Goal: Task Accomplishment & Management: Complete application form

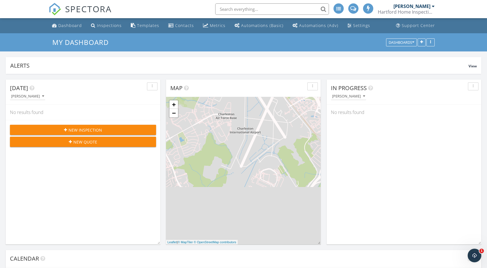
scroll to position [517, 487]
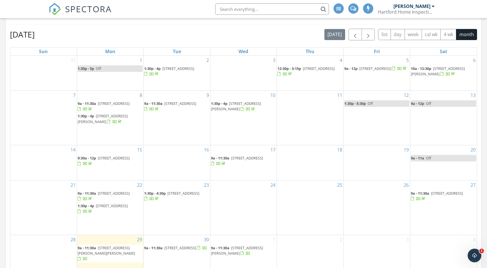
scroll to position [250, 0]
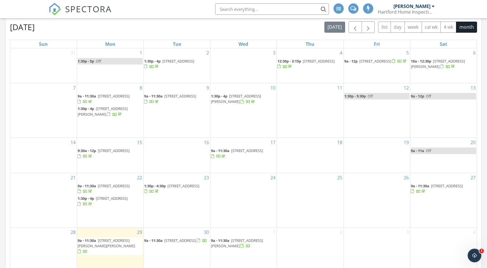
click at [267, 9] on input "text" at bounding box center [272, 8] width 114 height 11
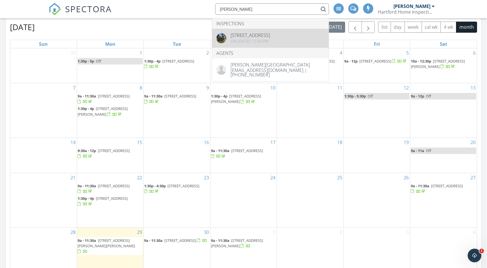
type input "byrd"
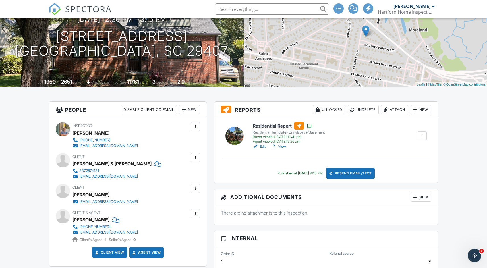
click at [279, 148] on link "View" at bounding box center [278, 147] width 15 height 6
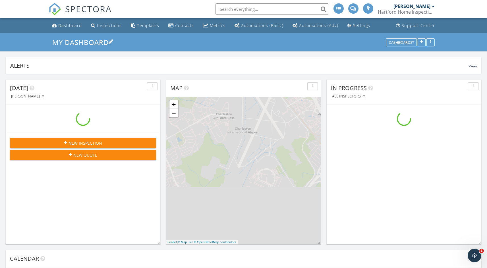
scroll to position [526, 495]
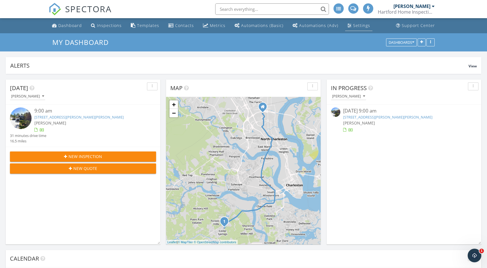
click at [347, 27] on div "Settings" at bounding box center [349, 25] width 4 height 5
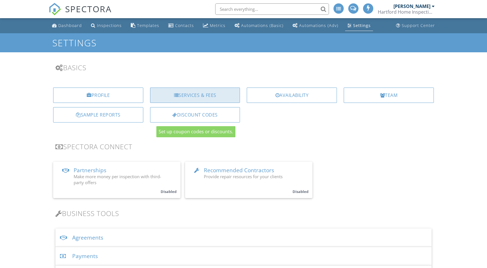
click at [193, 95] on div "Services & Fees" at bounding box center [195, 94] width 90 height 15
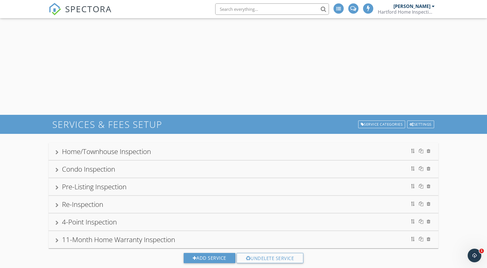
scroll to position [22, 0]
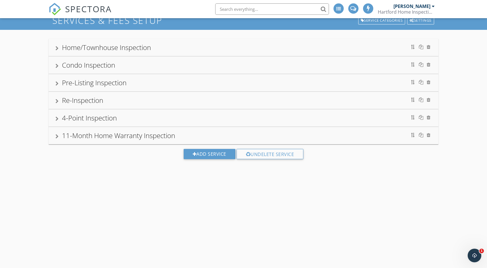
click at [137, 108] on div "Re-Inspection" at bounding box center [243, 100] width 389 height 17
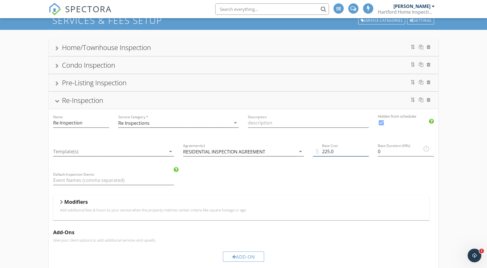
click at [325, 150] on input "225.0" at bounding box center [341, 151] width 56 height 9
type input "250"
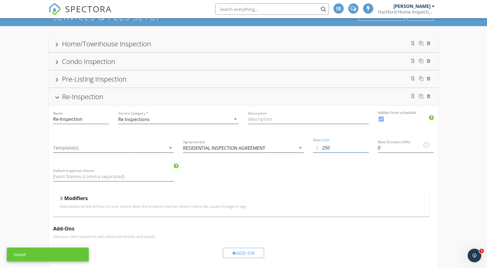
scroll to position [0, 0]
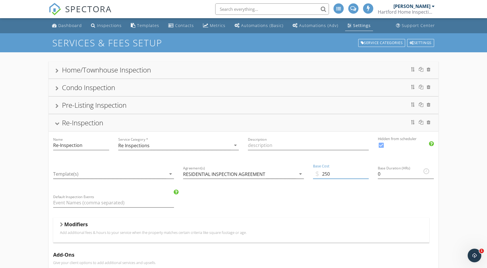
click at [75, 128] on div "Re-Inspection" at bounding box center [243, 122] width 389 height 17
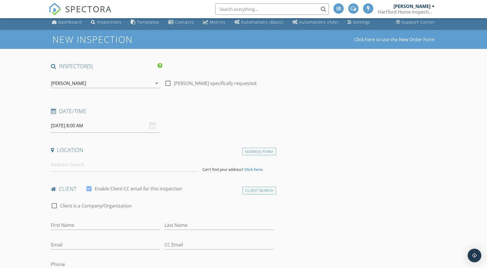
type input "[PERSON_NAME] & [PERSON_NAME]"
type input "[PERSON_NAME]"
type input "[EMAIL_ADDRESS][DOMAIN_NAME]"
type input "3372574181"
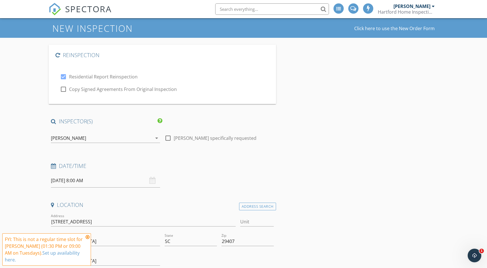
type input "Agent & Client"
type input "3656"
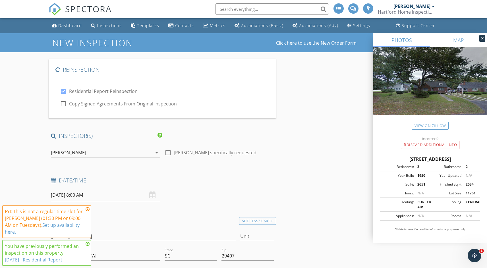
click at [62, 106] on div at bounding box center [64, 104] width 10 height 10
checkbox input "true"
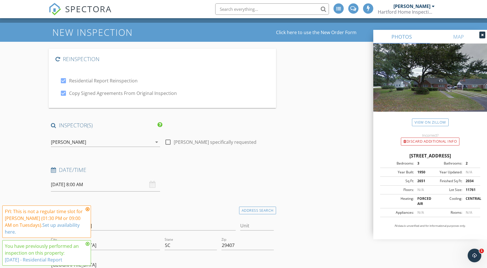
scroll to position [31, 0]
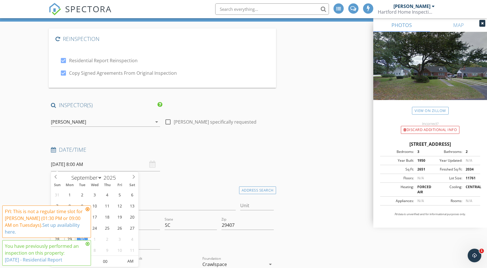
click at [133, 166] on input "09/30/2025 8:00 AM" at bounding box center [105, 164] width 109 height 14
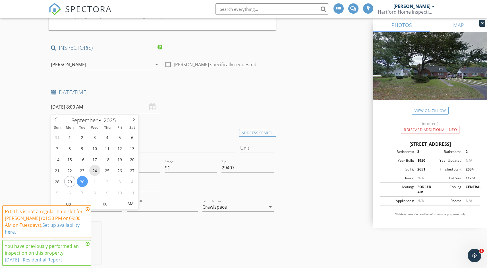
scroll to position [92, 0]
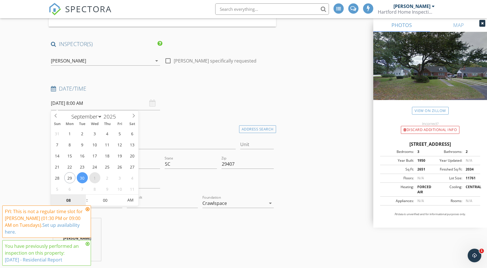
select select "9"
type input "10/01/2025 8:00 AM"
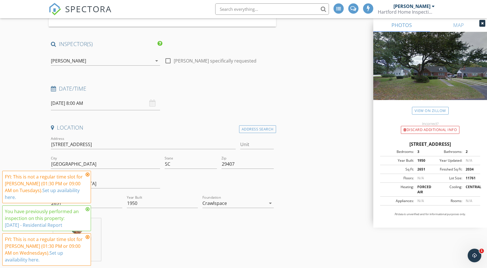
click at [87, 174] on icon at bounding box center [87, 174] width 4 height 5
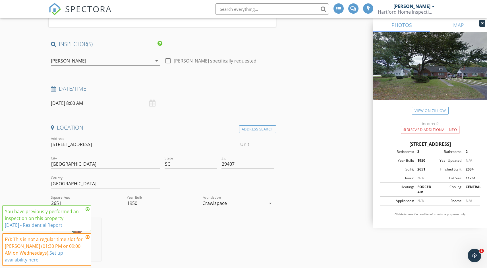
click at [99, 101] on input "10/01/2025 8:00 AM" at bounding box center [105, 103] width 109 height 14
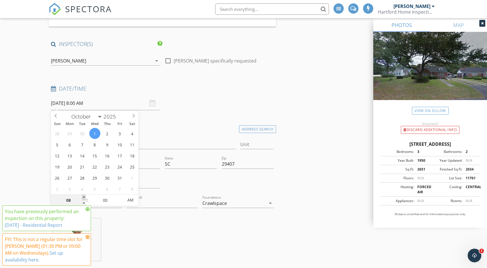
type input "09"
type input "10/01/2025 9:00 AM"
click at [83, 198] on span at bounding box center [84, 198] width 4 height 6
type input "10"
type input "10/01/2025 10:00 AM"
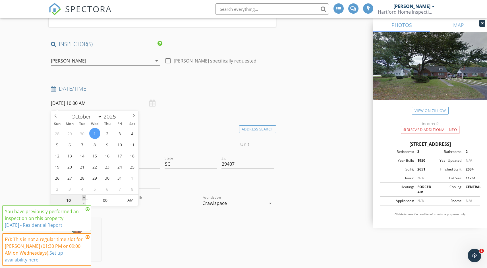
click at [84, 197] on span at bounding box center [84, 198] width 4 height 6
type input "11"
type input "10/01/2025 11:00 AM"
click at [84, 197] on span at bounding box center [84, 198] width 4 height 6
type input "12"
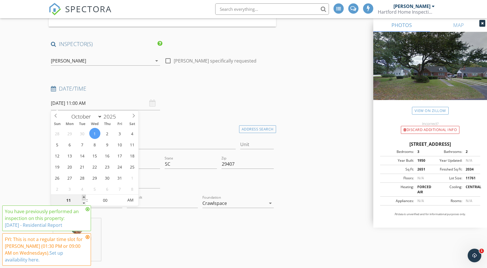
type input "10/01/2025 12:00 PM"
click at [84, 197] on span at bounding box center [84, 198] width 4 height 6
type input "01"
type input "10/01/2025 1:00 PM"
click at [84, 197] on span at bounding box center [84, 198] width 4 height 6
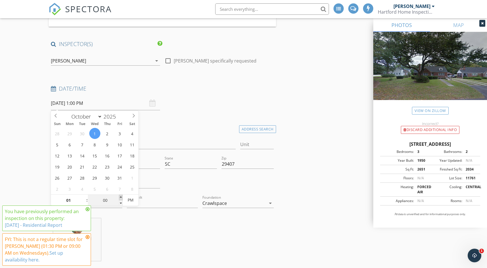
type input "05"
type input "10/01/2025 1:05 PM"
click at [120, 198] on span at bounding box center [121, 198] width 4 height 6
type input "10"
type input "10/01/2025 1:10 PM"
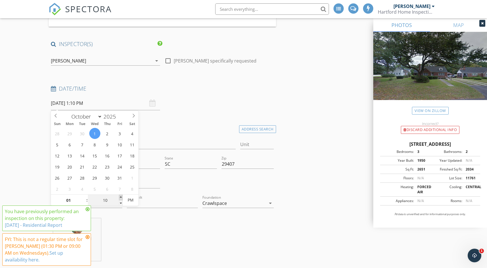
click at [120, 198] on span at bounding box center [121, 198] width 4 height 6
type input "15"
type input "10/01/2025 1:15 PM"
click at [120, 198] on span at bounding box center [121, 198] width 4 height 6
type input "20"
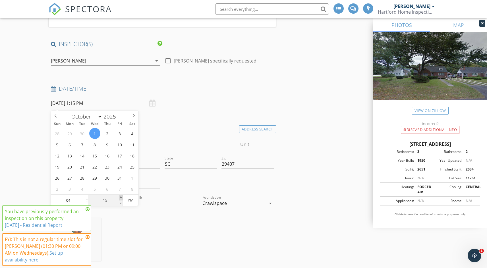
type input "10/01/2025 1:20 PM"
click at [120, 198] on span at bounding box center [121, 198] width 4 height 6
type input "25"
type input "10/01/2025 1:25 PM"
click at [120, 198] on span at bounding box center [121, 198] width 4 height 6
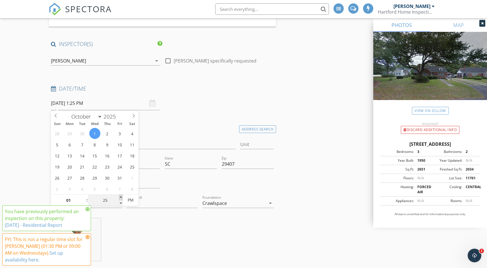
type input "30"
type input "[DATE] 1:30 PM"
click at [120, 198] on span at bounding box center [121, 198] width 4 height 6
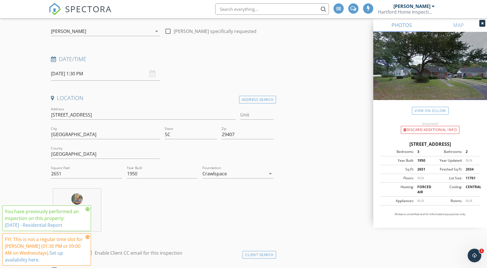
scroll to position [125, 0]
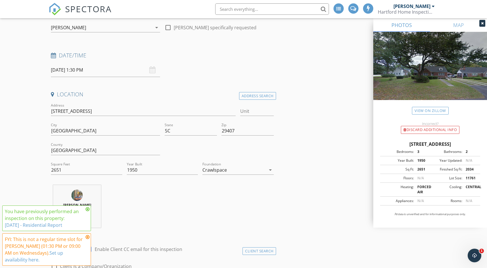
click at [88, 209] on icon at bounding box center [87, 209] width 4 height 5
click at [88, 237] on icon at bounding box center [87, 237] width 4 height 5
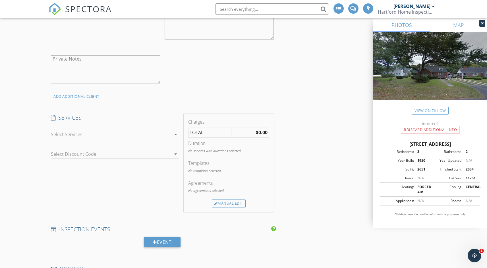
scroll to position [727, 0]
click at [104, 136] on div at bounding box center [111, 133] width 120 height 9
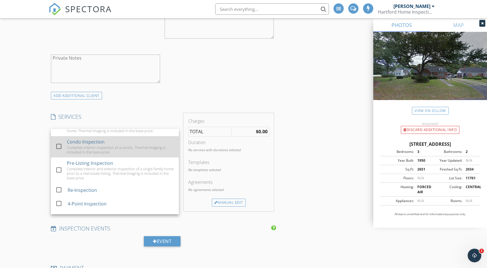
scroll to position [17, 0]
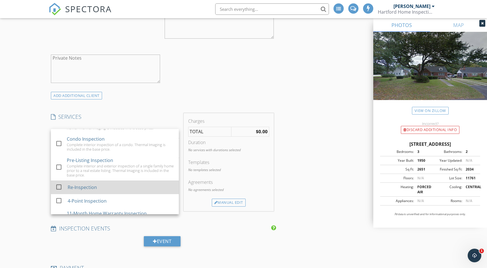
click at [105, 186] on div "Re-Inspection" at bounding box center [121, 186] width 107 height 11
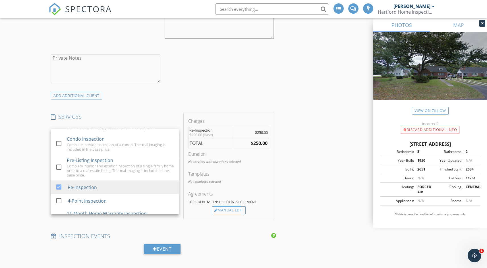
click at [39, 134] on div "New Inspection Click here to use the New Order Form Reinspection check_box Resi…" at bounding box center [243, 156] width 487 height 1700
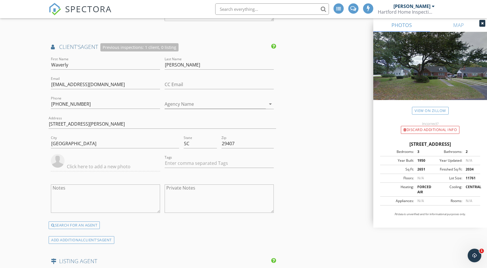
scroll to position [1029, 0]
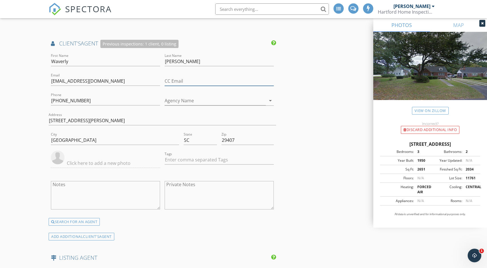
click at [189, 77] on input "CC Email" at bounding box center [218, 80] width 109 height 9
paste input "billbyrd@kw.com"
type input "billbyrd@kw.com"
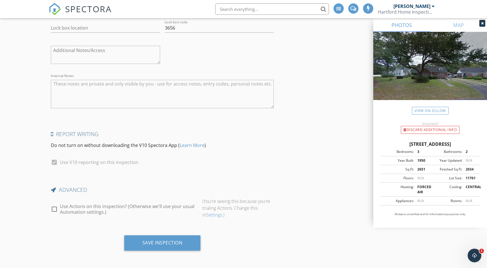
scroll to position [1465, 0]
click at [150, 241] on div "Save Inspection" at bounding box center [162, 243] width 40 height 6
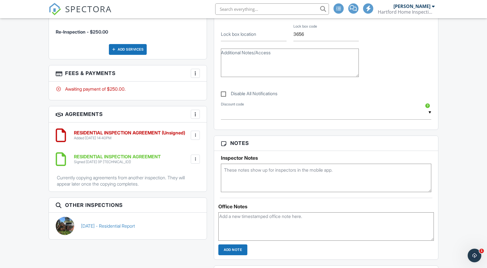
scroll to position [344, 0]
click at [197, 132] on div at bounding box center [195, 135] width 6 height 6
click at [186, 179] on li "Delete" at bounding box center [180, 179] width 32 height 14
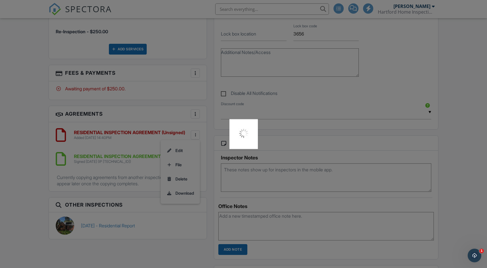
click at [42, 137] on div at bounding box center [243, 134] width 487 height 268
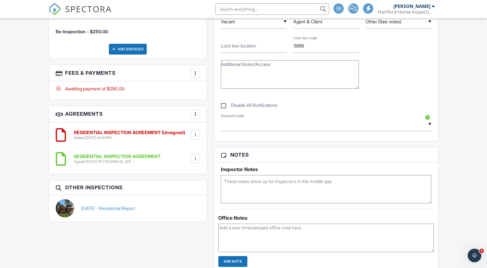
click at [99, 137] on div "Added [DATE] 14:40PM" at bounding box center [129, 137] width 111 height 5
click at [149, 158] on h6 "RESIDENTIAL INSPECTION AGREEMENT" at bounding box center [117, 156] width 87 height 5
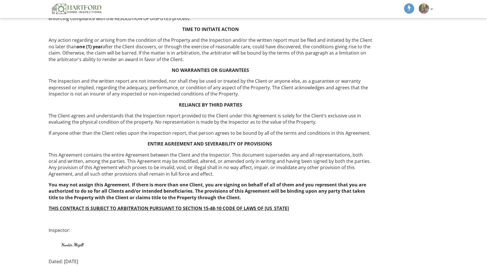
scroll to position [883, 0]
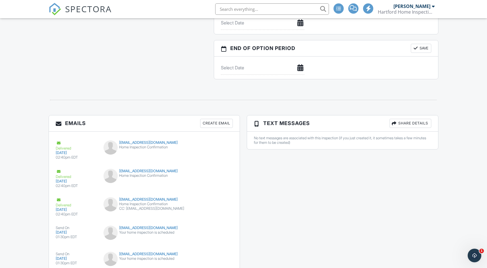
scroll to position [762, 0]
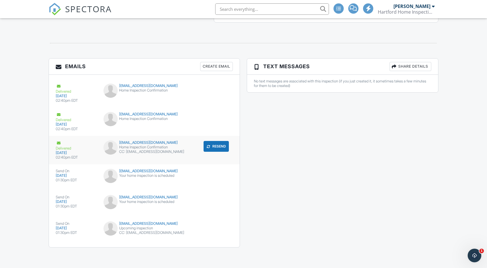
click at [95, 156] on div "02:40pm EDT" at bounding box center [76, 157] width 41 height 5
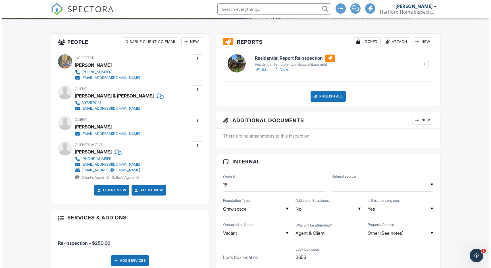
scroll to position [136, 0]
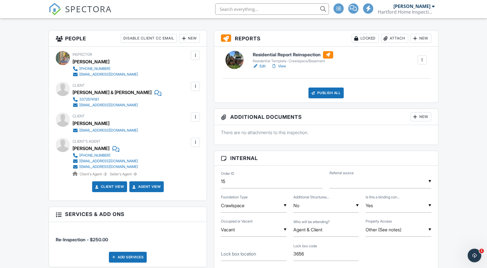
click at [197, 87] on div at bounding box center [195, 86] width 6 height 6
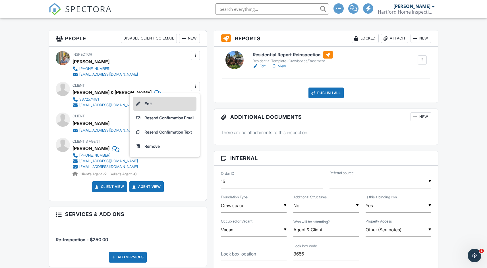
click at [187, 100] on li "Edit" at bounding box center [164, 104] width 63 height 14
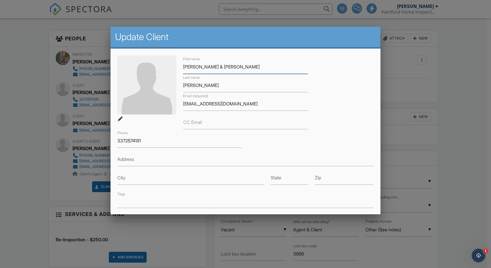
click at [225, 68] on input "Kennedy & Jeffrey" at bounding box center [245, 67] width 125 height 14
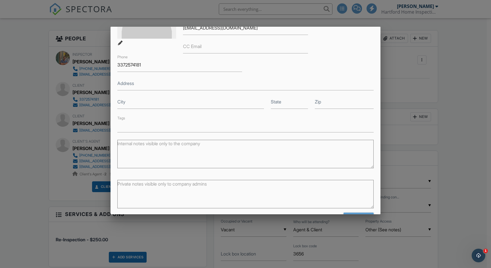
scroll to position [96, 0]
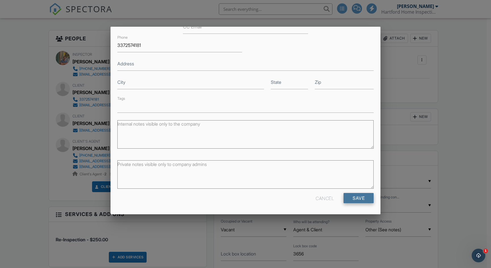
type input "[PERSON_NAME]"
click at [358, 196] on input "Save" at bounding box center [358, 198] width 30 height 10
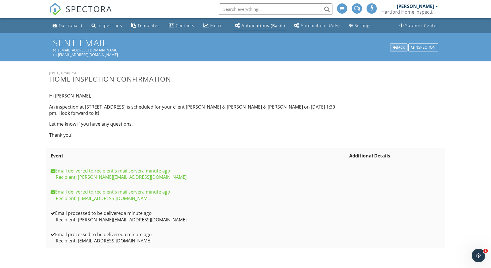
click at [396, 49] on div "Back" at bounding box center [398, 47] width 17 height 8
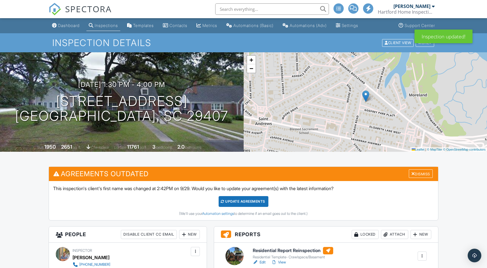
click at [237, 205] on div "Update Agreements" at bounding box center [243, 201] width 50 height 11
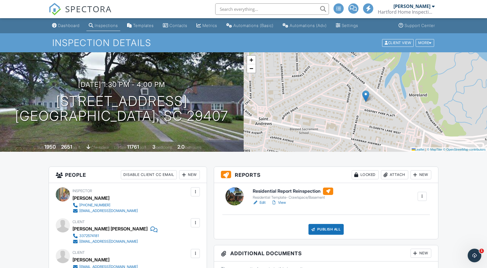
click at [260, 202] on link "Edit" at bounding box center [258, 203] width 13 height 6
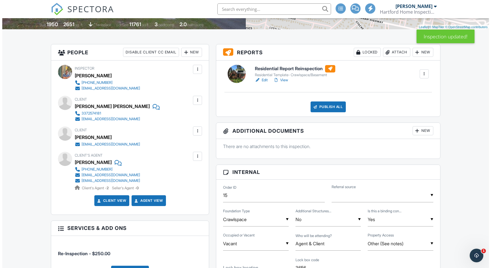
scroll to position [119, 0]
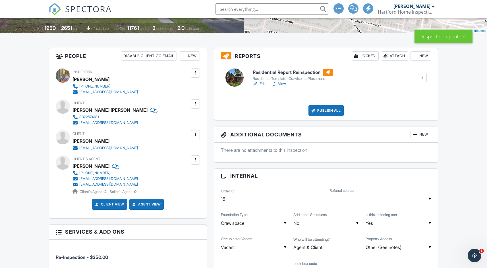
click at [419, 135] on div "New" at bounding box center [420, 134] width 21 height 9
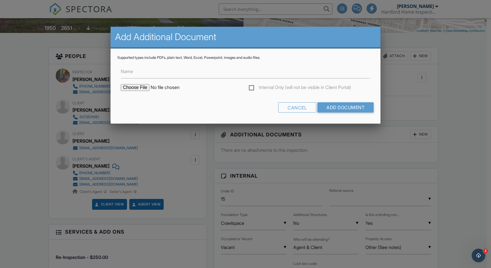
click at [145, 87] on input "file" at bounding box center [169, 87] width 97 height 7
type input "C:\fakepath\Final Repair Addendum with Notes [PERSON_NAME] (1).pdf"
click at [330, 109] on input "Add Document" at bounding box center [345, 107] width 56 height 10
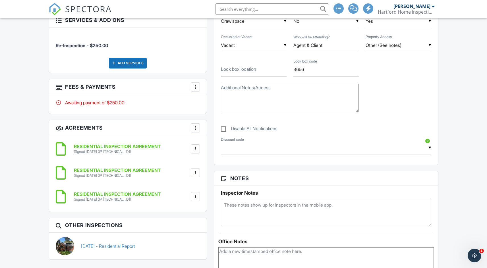
scroll to position [389, 0]
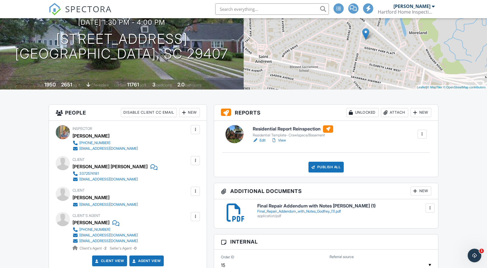
scroll to position [60, 0]
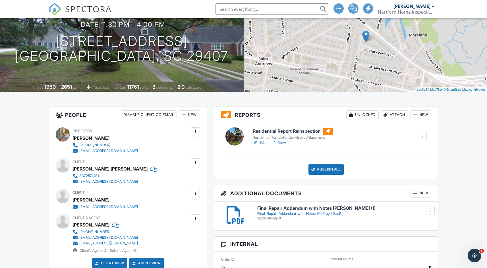
click at [280, 143] on link "View" at bounding box center [278, 143] width 15 height 6
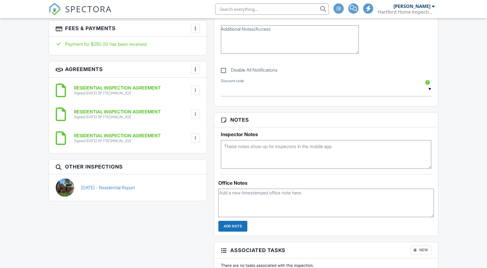
click at [110, 89] on h6 "RESIDENTIAL INSPECTION AGREEMENT" at bounding box center [117, 87] width 87 height 5
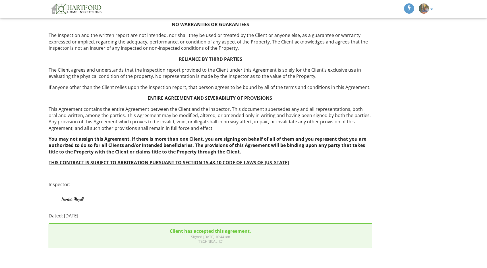
scroll to position [879, 0]
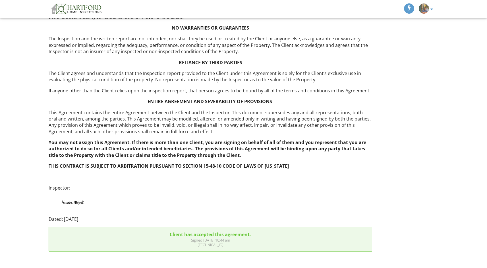
click at [181, 227] on div "Client has accepted this agreement. Signed 09/04/2025 10:44 am 207.193.220.23" at bounding box center [210, 239] width 323 height 24
click at [181, 242] on div "207.193.220.23" at bounding box center [210, 244] width 314 height 5
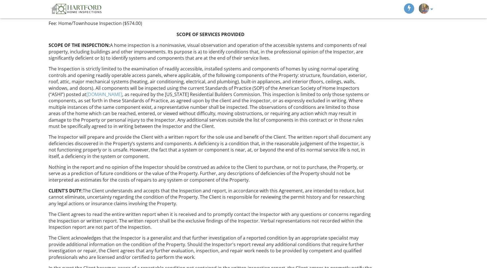
scroll to position [0, 0]
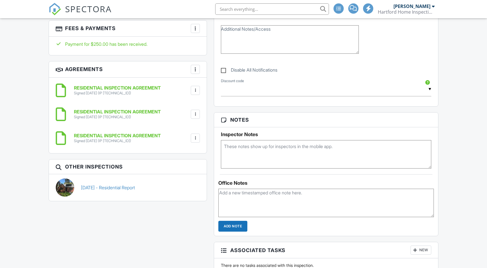
scroll to position [389, 0]
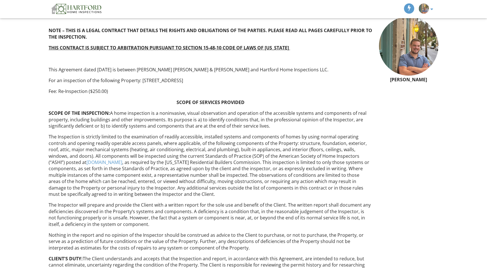
scroll to position [27, 0]
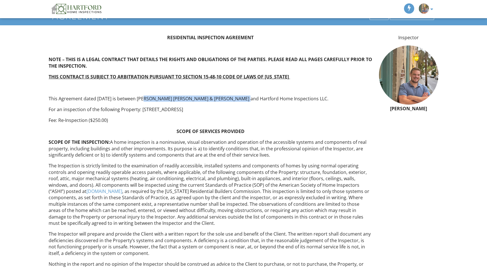
drag, startPoint x: 145, startPoint y: 98, endPoint x: 233, endPoint y: 100, distance: 88.1
click at [233, 100] on p "This Agreement dated [DATE] is between [PERSON_NAME] [PERSON_NAME] & [PERSON_NA…" at bounding box center [210, 98] width 323 height 6
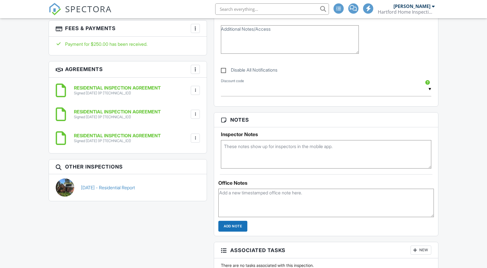
click at [95, 108] on div "RESIDENTIAL INSPECTION AGREEMENT Signed 09/29/2025 (IP 98.26.93.127) File Delet…" at bounding box center [128, 114] width 144 height 17
click at [96, 111] on h6 "RESIDENTIAL INSPECTION AGREEMENT" at bounding box center [117, 111] width 87 height 5
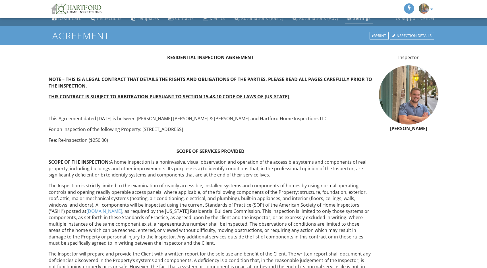
scroll to position [11, 0]
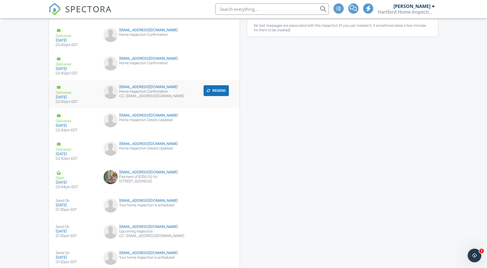
scroll to position [830, 0]
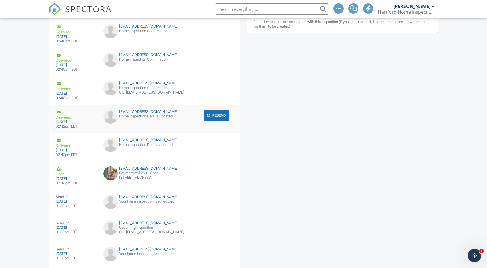
click at [174, 122] on div "kkirby1115@gmail.com Home Inspection Details Updated" at bounding box center [144, 117] width 89 height 17
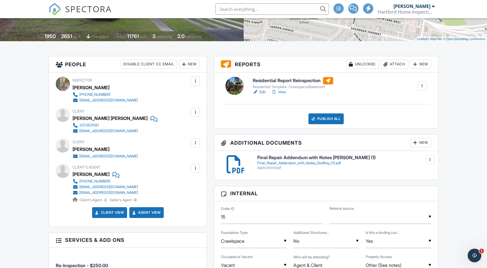
scroll to position [107, 0]
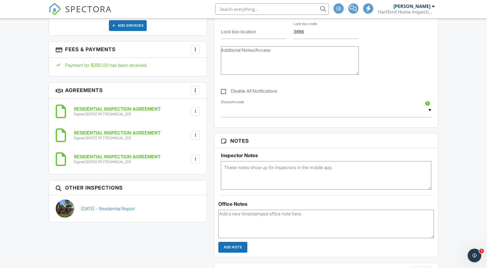
scroll to position [372, 0]
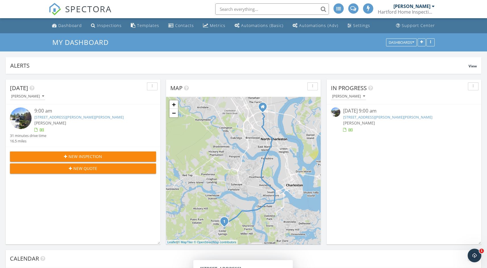
click at [27, 120] on img at bounding box center [21, 118] width 22 height 22
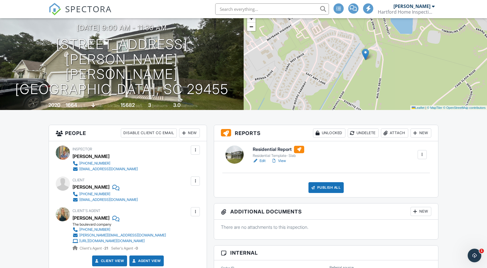
scroll to position [38, 0]
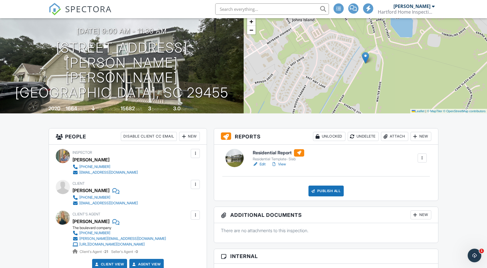
click at [263, 164] on link "Edit" at bounding box center [258, 164] width 13 height 6
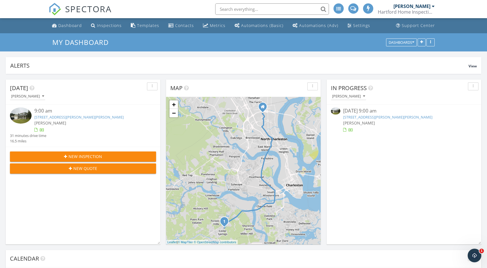
click at [272, 9] on input "text" at bounding box center [272, 8] width 114 height 11
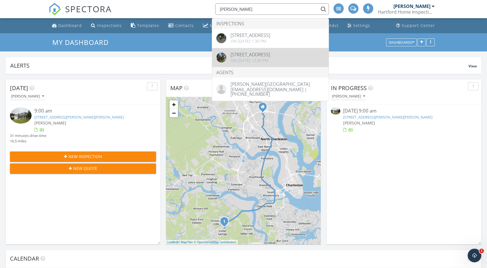
type input "[PERSON_NAME]"
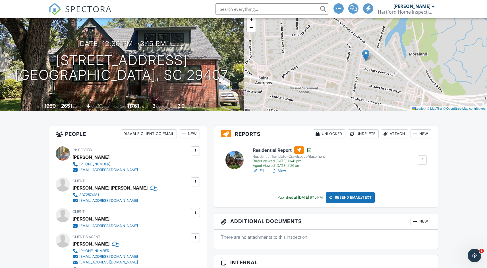
scroll to position [42, 0]
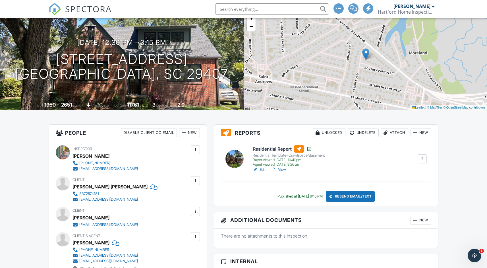
click at [279, 170] on link "View" at bounding box center [278, 170] width 15 height 6
